Goal: Information Seeking & Learning: Learn about a topic

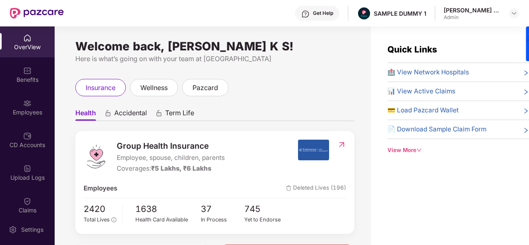
scroll to position [26, 0]
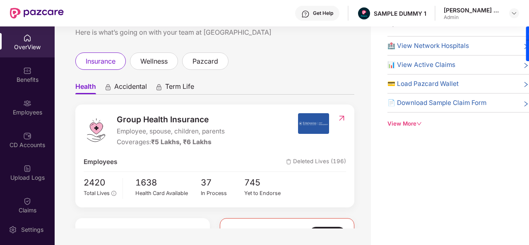
click at [71, 101] on div "Welcome back, [PERSON_NAME] K S! Here is what’s going on with your team at Pazc…" at bounding box center [213, 114] width 316 height 229
click at [39, 113] on div "Employees" at bounding box center [27, 112] width 55 height 8
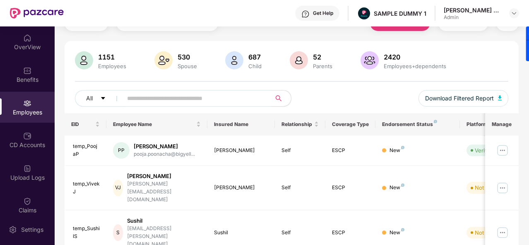
scroll to position [0, 0]
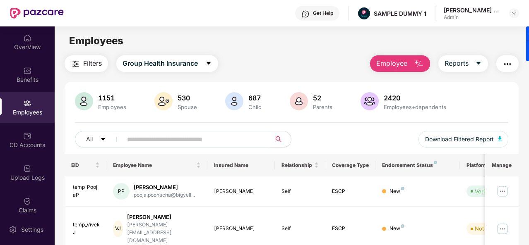
click at [422, 58] on button "Employee" at bounding box center [400, 63] width 60 height 17
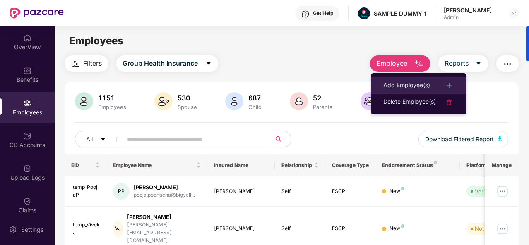
click at [422, 82] on div "Add Employee(s)" at bounding box center [406, 86] width 47 height 10
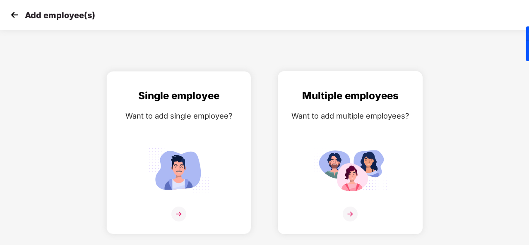
click at [336, 172] on img at bounding box center [350, 170] width 74 height 52
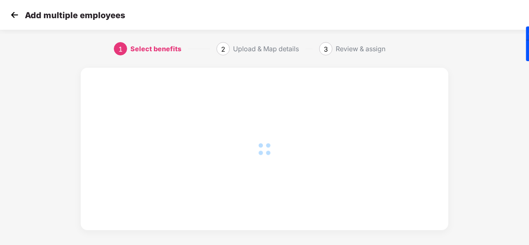
scroll to position [6, 0]
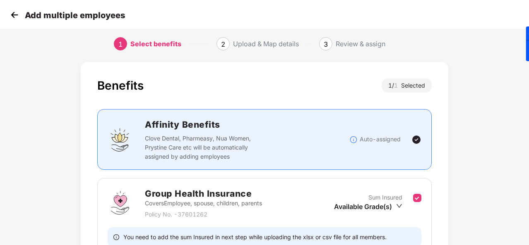
click at [328, 131] on div "Affinity Benefits Clove Dental, Pharmeasy, Nua Women, Prystine Care etc will be…" at bounding box center [247, 139] width 204 height 43
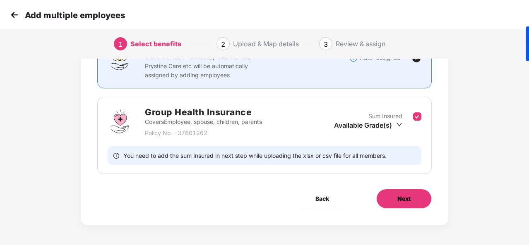
click at [398, 202] on span "Next" at bounding box center [403, 199] width 13 height 9
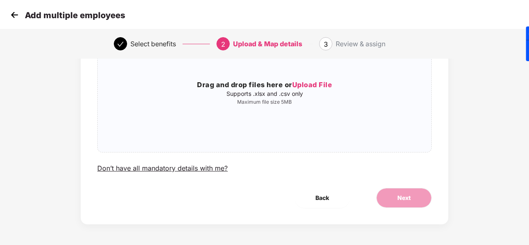
scroll to position [0, 0]
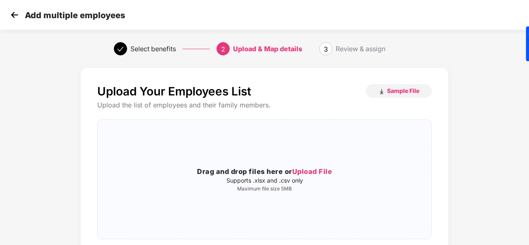
click at [10, 15] on img at bounding box center [14, 15] width 12 height 12
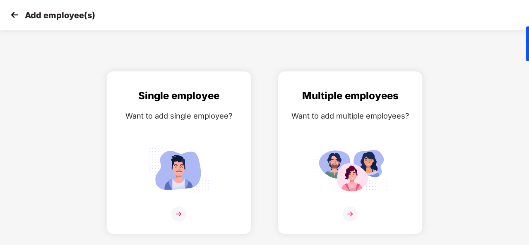
click at [12, 16] on img at bounding box center [14, 15] width 12 height 12
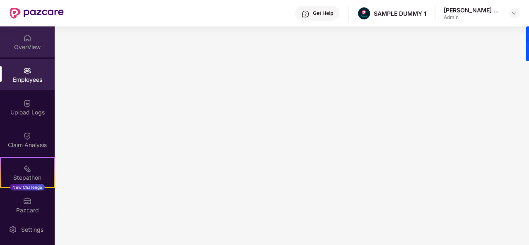
click at [34, 49] on div "OverView" at bounding box center [27, 47] width 55 height 8
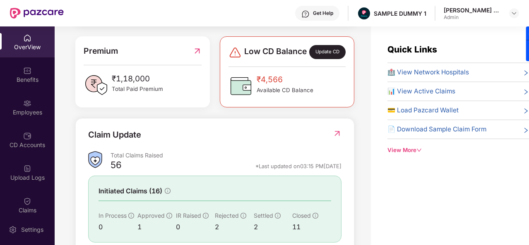
scroll to position [268, 0]
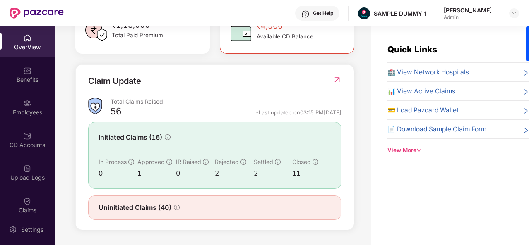
click at [406, 69] on span "🏥 View Network Hospitals" at bounding box center [428, 72] width 82 height 10
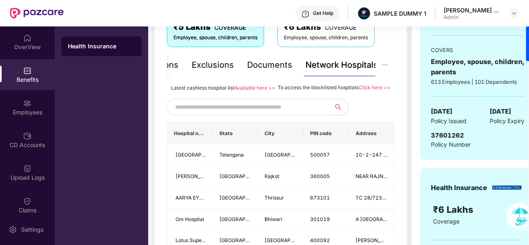
scroll to position [158, 0]
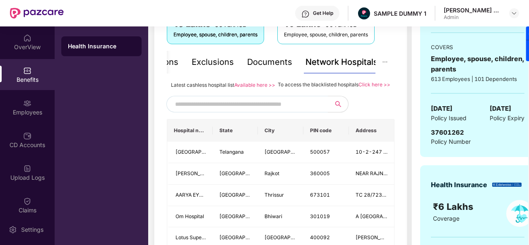
click at [262, 111] on input "text" at bounding box center [246, 104] width 142 height 12
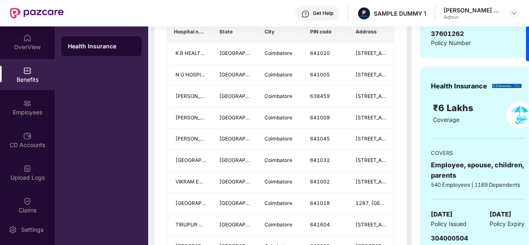
scroll to position [257, 0]
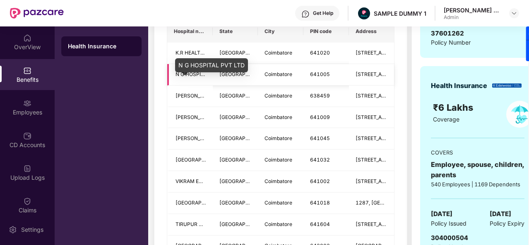
type input "**********"
click at [188, 77] on span "N G HOSPITAL PVT LTD" at bounding box center [203, 74] width 56 height 6
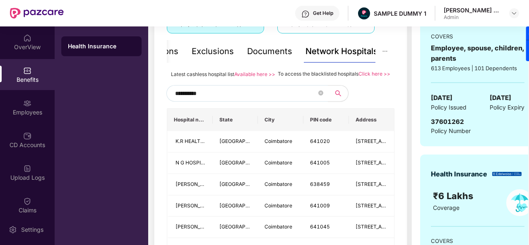
scroll to position [168, 0]
click at [276, 48] on div "Documents" at bounding box center [269, 52] width 45 height 13
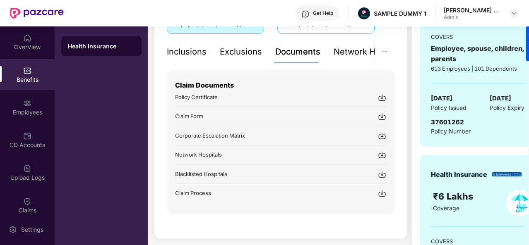
click at [176, 53] on div "Inclusions" at bounding box center [187, 52] width 40 height 13
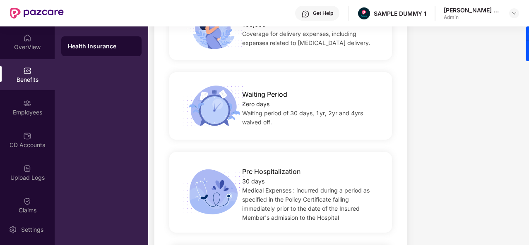
scroll to position [735, 0]
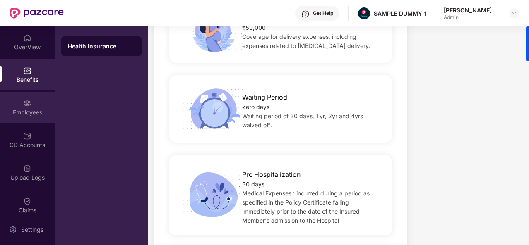
click at [31, 108] on div "Employees" at bounding box center [27, 112] width 55 height 8
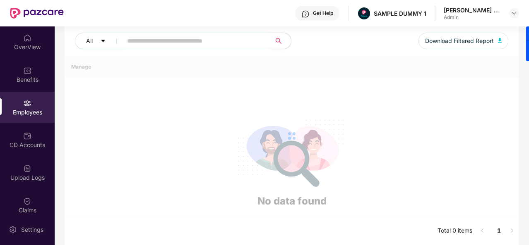
scroll to position [261, 0]
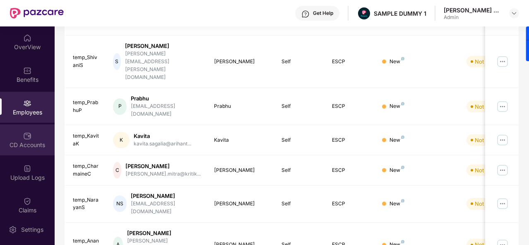
click at [29, 136] on img at bounding box center [27, 136] width 8 height 8
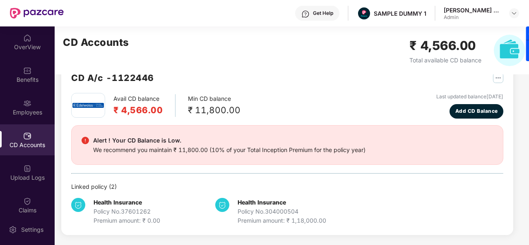
scroll to position [22, 0]
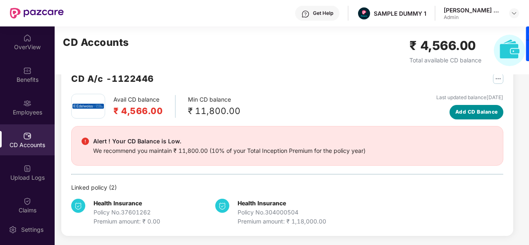
click at [460, 116] on button "Add CD Balance" at bounding box center [476, 112] width 54 height 14
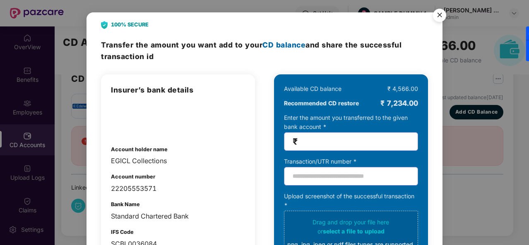
click at [437, 20] on img "Close" at bounding box center [439, 16] width 23 height 23
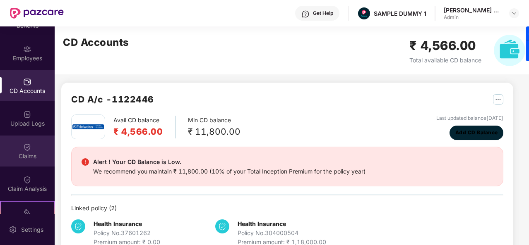
scroll to position [55, 0]
click at [27, 140] on div "Claims" at bounding box center [27, 150] width 55 height 31
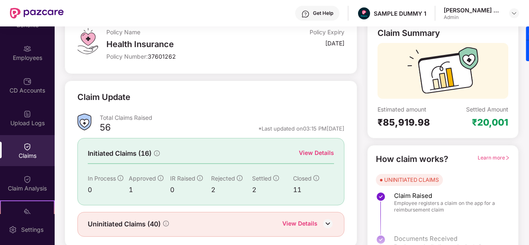
scroll to position [56, 0]
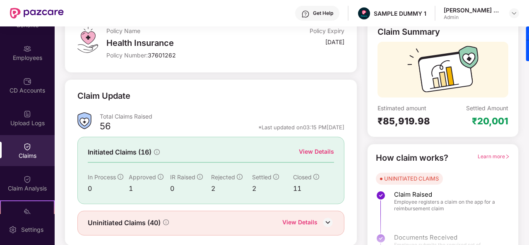
click at [324, 151] on div "View Details" at bounding box center [316, 151] width 35 height 9
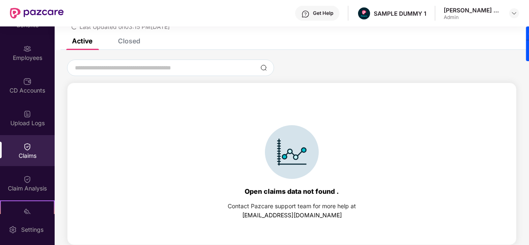
click at [127, 39] on div "Closed" at bounding box center [129, 41] width 22 height 8
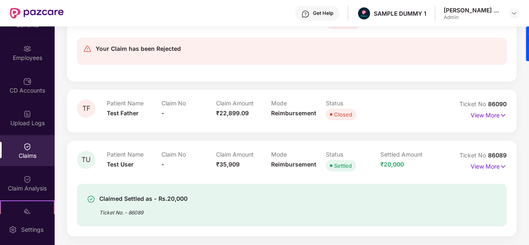
scroll to position [471, 0]
click at [19, 179] on div "Claim Analysis" at bounding box center [27, 183] width 55 height 31
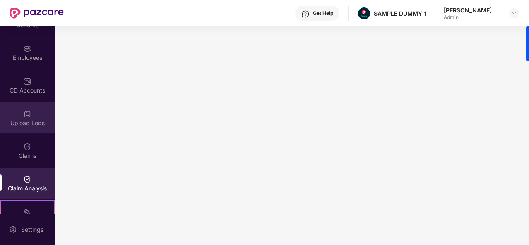
scroll to position [0, 0]
